Goal: Task Accomplishment & Management: Manage account settings

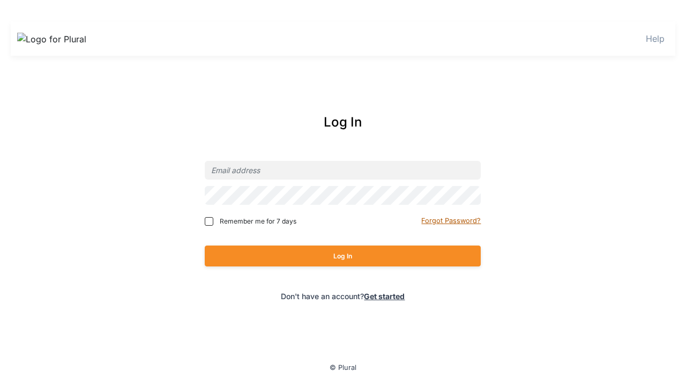
click at [452, 220] on small "Forgot Password?" at bounding box center [450, 221] width 59 height 8
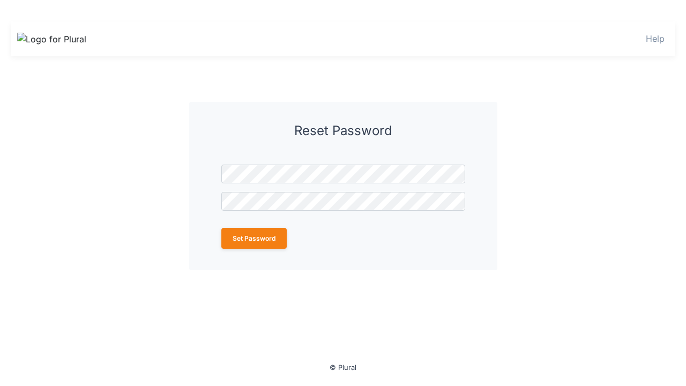
click at [253, 238] on button "Set Password" at bounding box center [253, 238] width 65 height 21
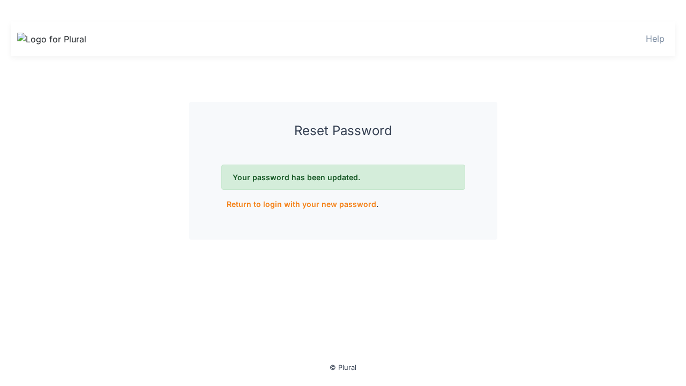
click at [298, 204] on link "Return to login with your new password" at bounding box center [302, 203] width 150 height 9
